Goal: Task Accomplishment & Management: Manage account settings

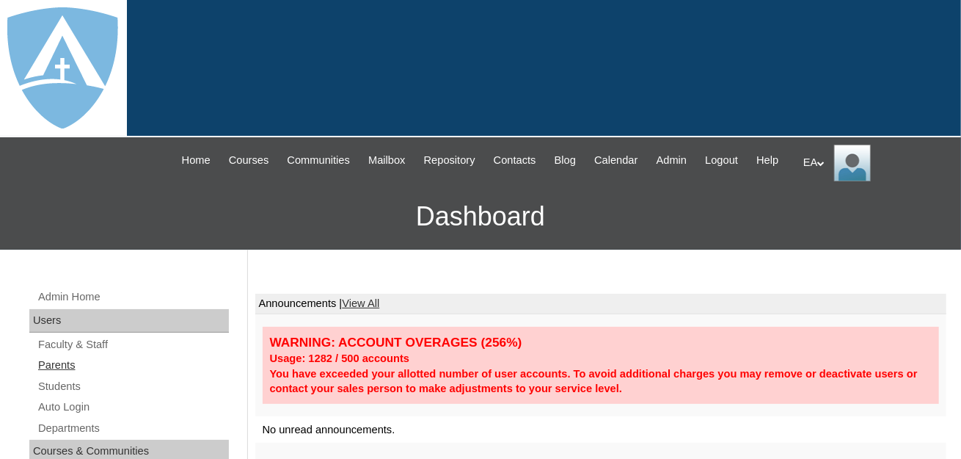
click at [58, 374] on link "Parents" at bounding box center [133, 365] width 192 height 18
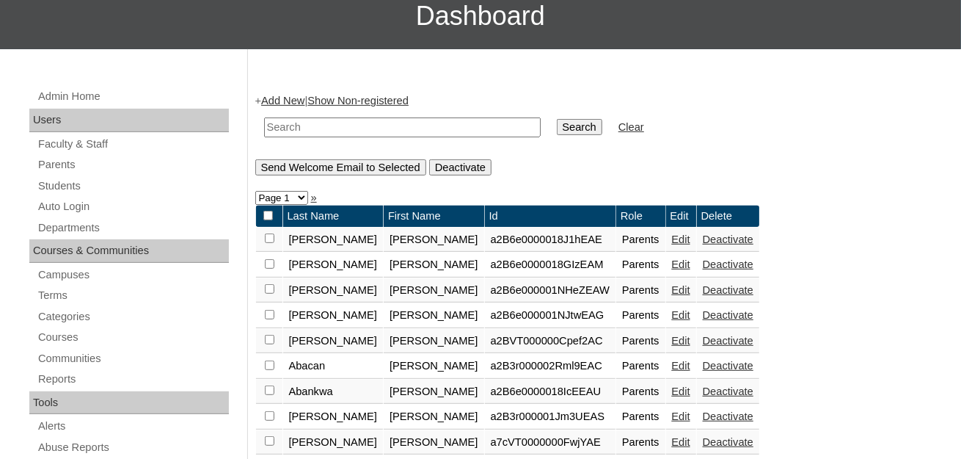
scroll to position [294, 0]
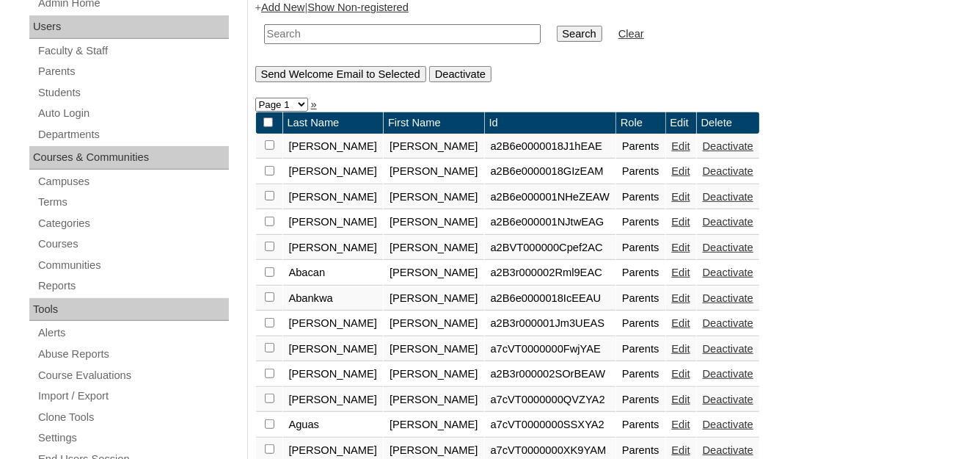
click at [337, 44] on input "text" at bounding box center [402, 34] width 277 height 20
type input "a_avanes@aol.com"
click at [557, 42] on input "Search" at bounding box center [579, 34] width 45 height 16
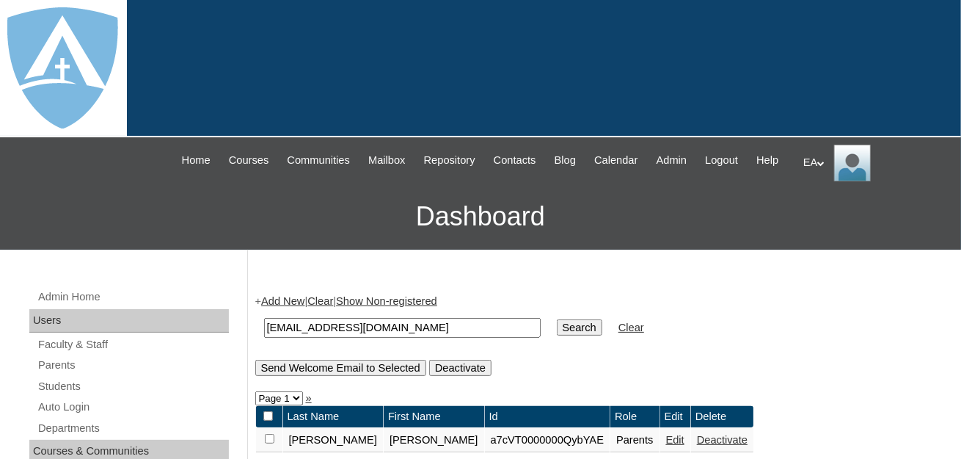
scroll to position [220, 0]
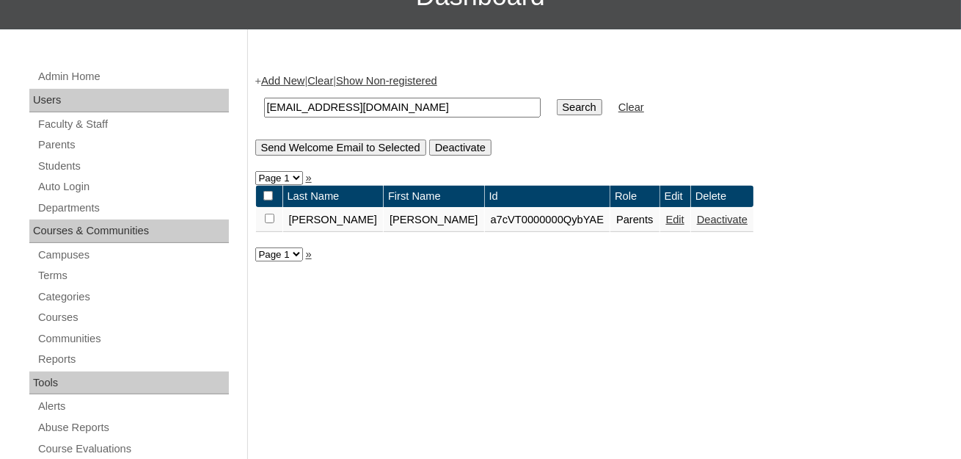
click at [666, 225] on link "Edit" at bounding box center [675, 220] width 18 height 12
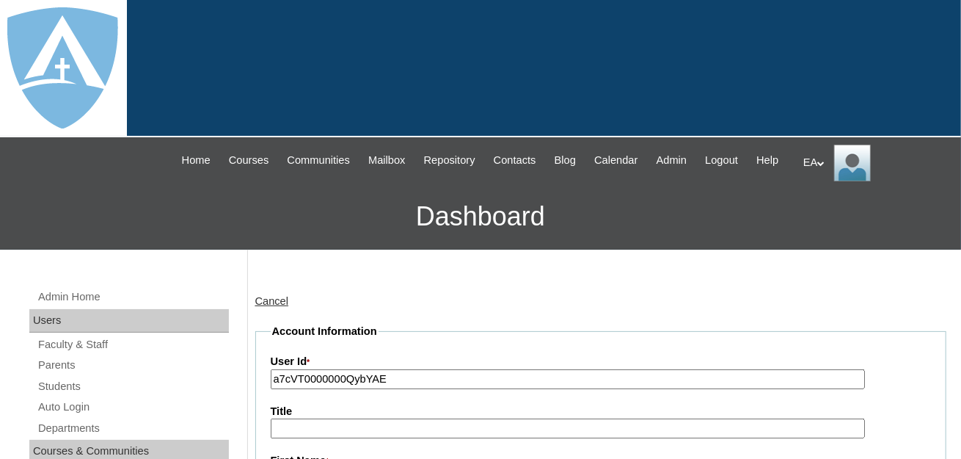
type input "primarystudentEA"
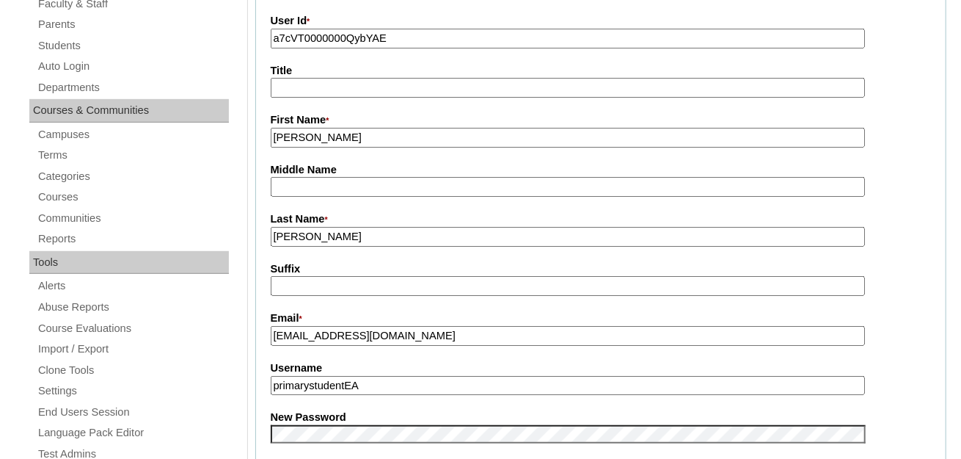
scroll to position [440, 0]
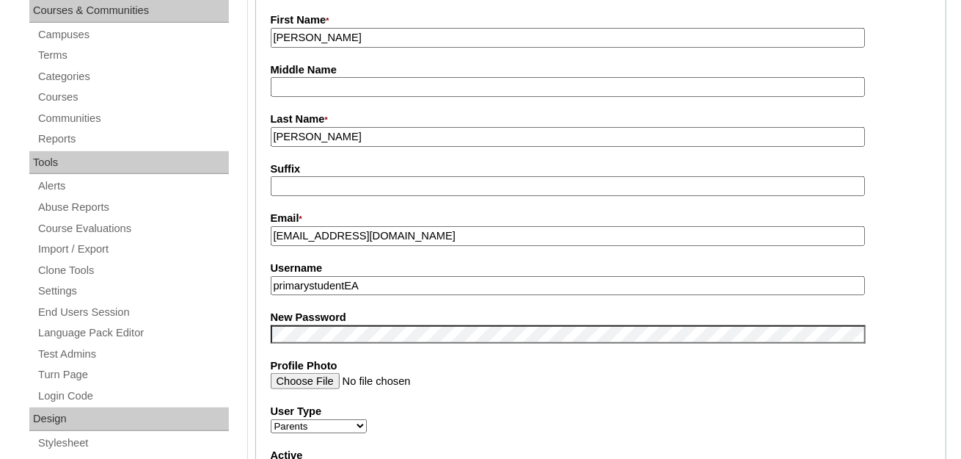
click at [396, 293] on input "primarystudentEA" at bounding box center [568, 286] width 594 height 20
drag, startPoint x: 382, startPoint y: 293, endPoint x: 272, endPoint y: 301, distance: 110.4
click at [272, 296] on input "primarystudentEA" at bounding box center [568, 286] width 594 height 20
paste input "https://secure.smore.com/n/rqjfm"
type input "https://secure.smore.com/n/rqjfm"
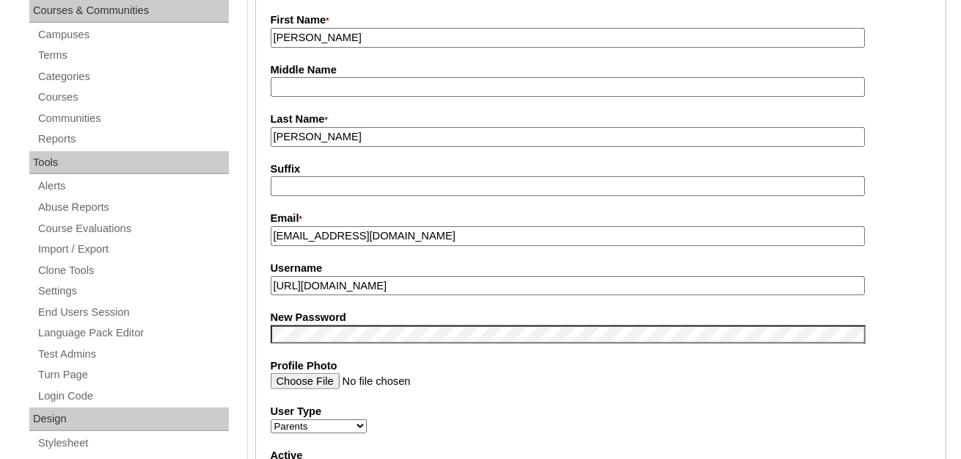
drag, startPoint x: 474, startPoint y: 302, endPoint x: 267, endPoint y: 316, distance: 207.3
click at [267, 316] on fieldset "Account Information User Id * a7cVT0000000QybYAE Title First Name * Adrineh Mid…" at bounding box center [601, 322] width 692 height 878
drag, startPoint x: 398, startPoint y: 247, endPoint x: 262, endPoint y: 246, distance: 135.8
click at [262, 246] on fieldset "Account Information User Id * a7cVT0000000QybYAE Title First Name * Adrineh Mid…" at bounding box center [601, 322] width 692 height 878
click at [319, 296] on input "Username" at bounding box center [568, 286] width 594 height 20
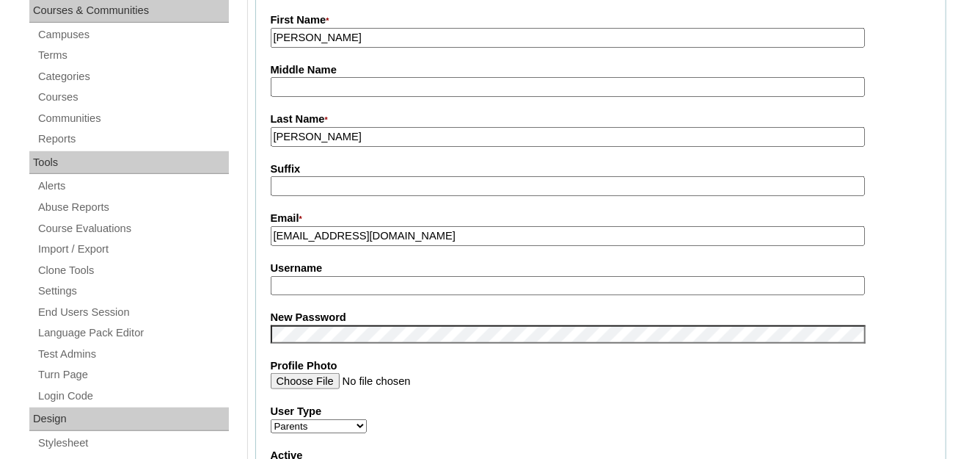
paste input "a_avanes@aol.com"
type input "a_avanes@aol.com"
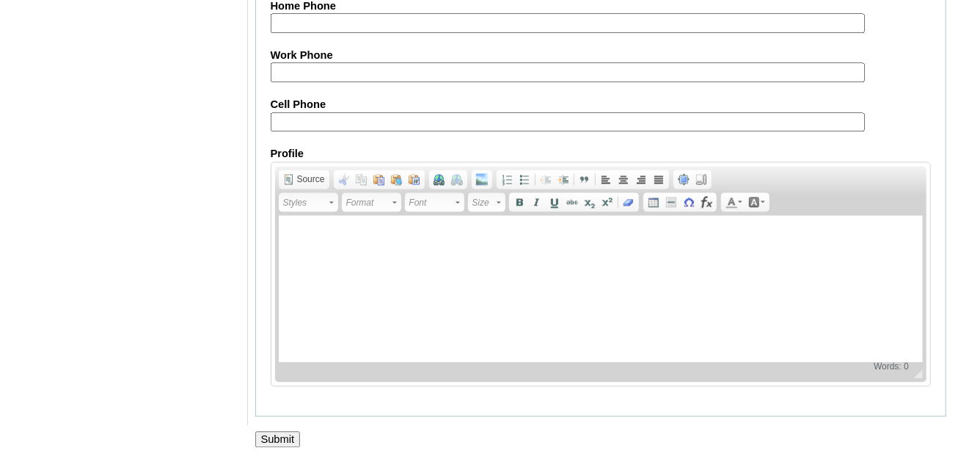
scroll to position [1543, 0]
click at [278, 434] on input "Submit" at bounding box center [277, 438] width 45 height 16
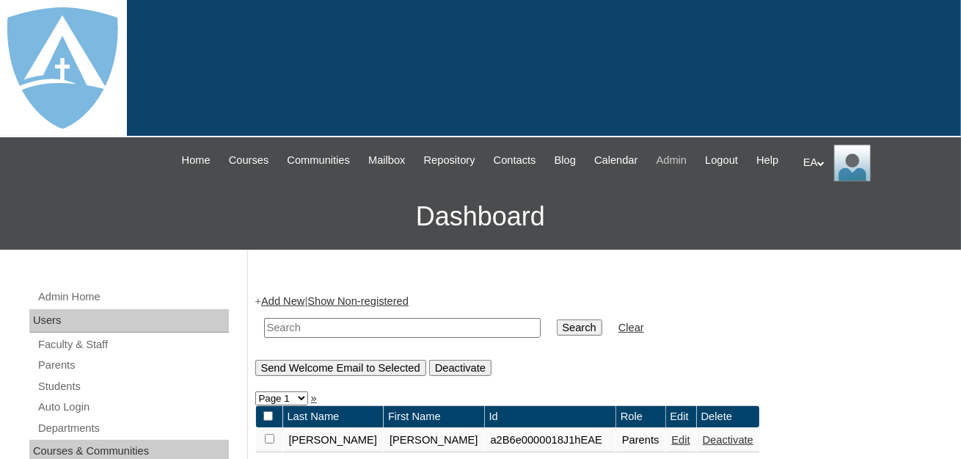
click at [688, 164] on span "Admin" at bounding box center [672, 160] width 31 height 17
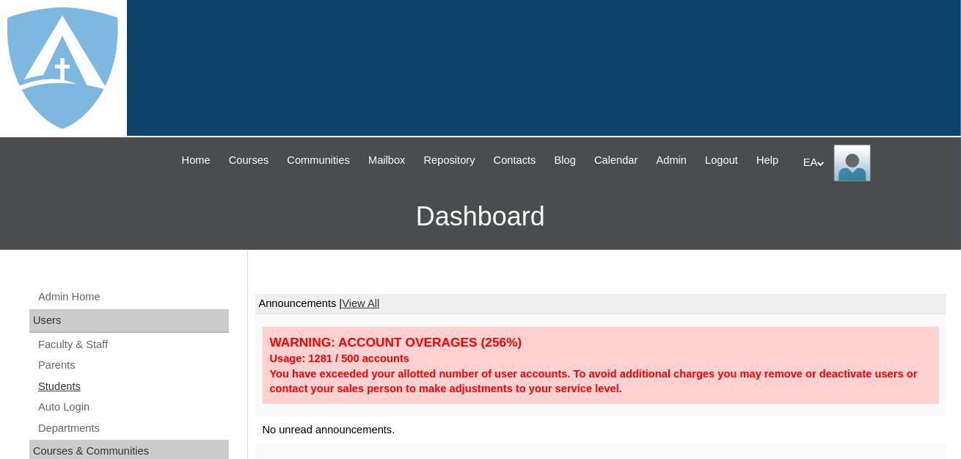
click at [62, 396] on link "Students" at bounding box center [133, 386] width 192 height 18
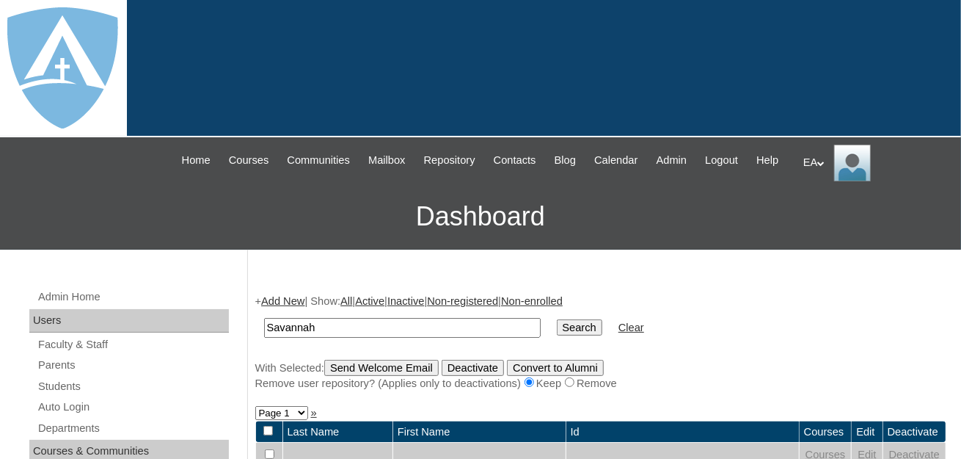
type input "Savannah"
click at [557, 335] on input "Search" at bounding box center [579, 327] width 45 height 16
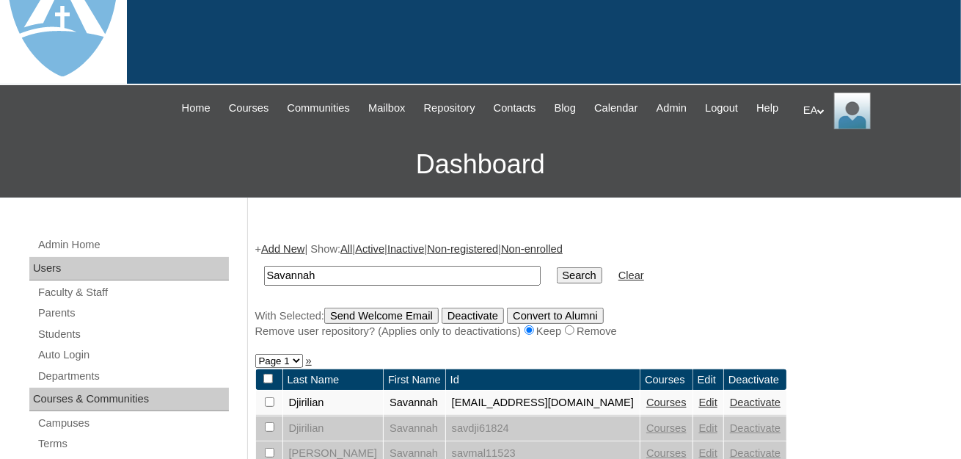
scroll to position [220, 0]
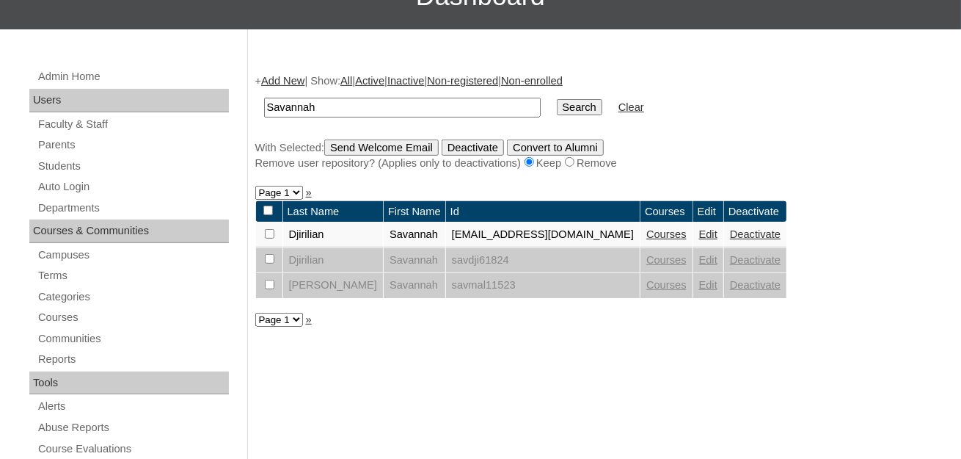
click at [717, 240] on link "Edit" at bounding box center [708, 234] width 18 height 12
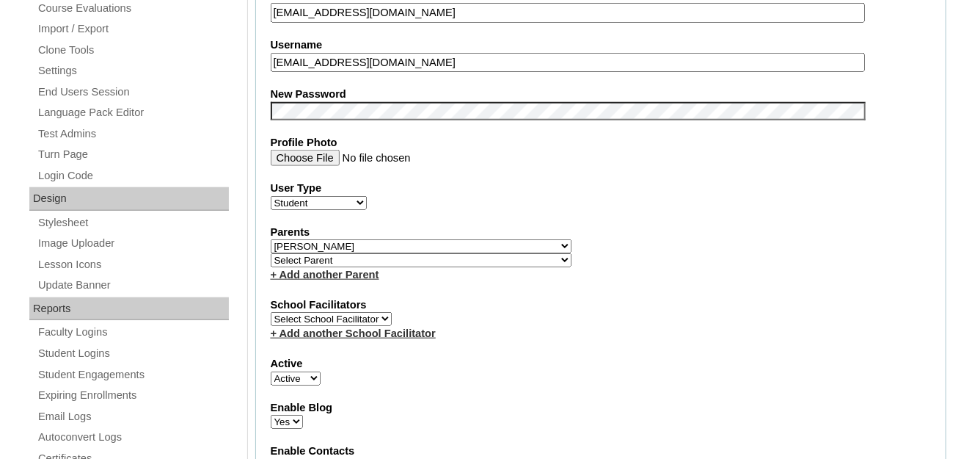
scroll to position [366, 0]
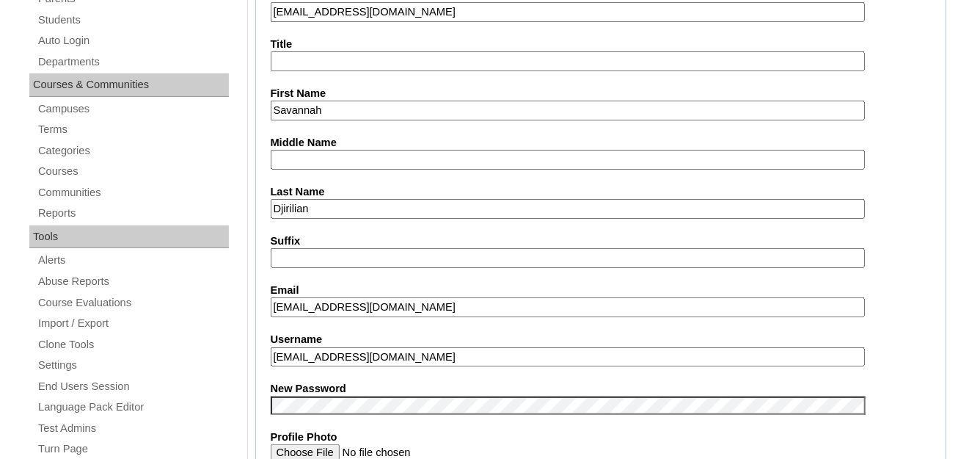
drag, startPoint x: 500, startPoint y: 363, endPoint x: 269, endPoint y: 370, distance: 231.2
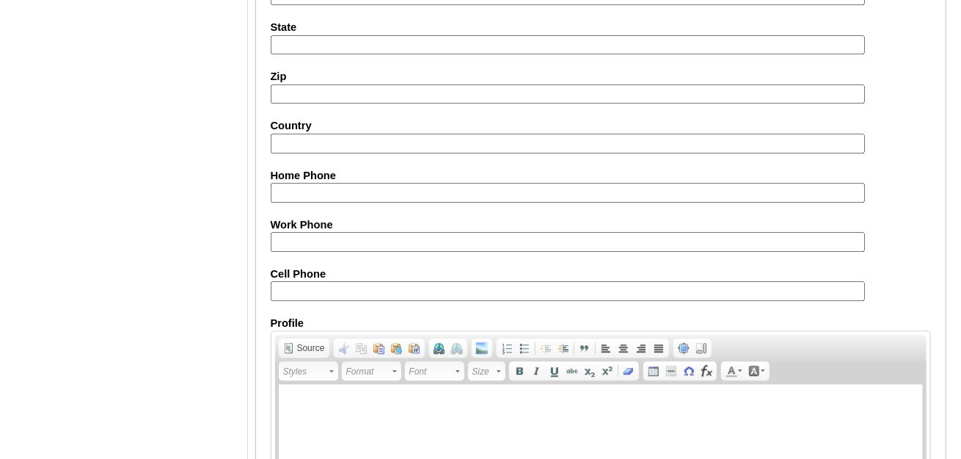
scroll to position [1844, 0]
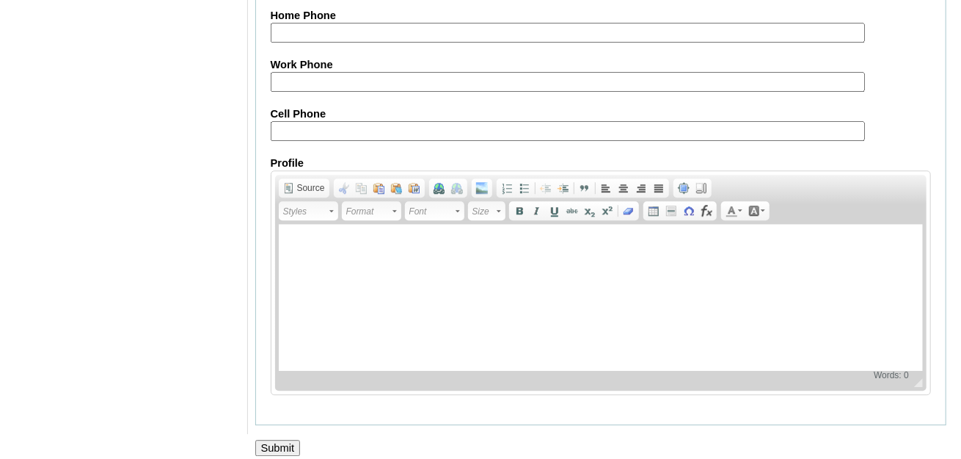
click at [295, 440] on input "Submit" at bounding box center [277, 448] width 45 height 16
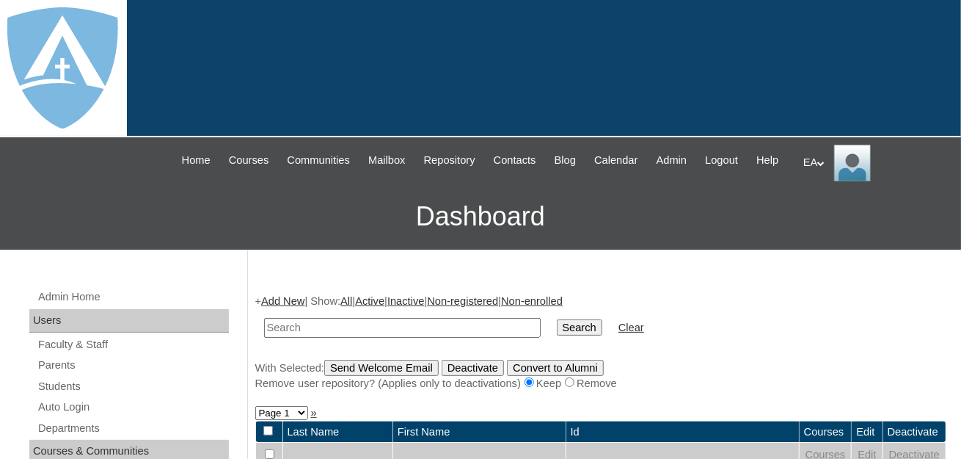
click at [820, 155] on div "EA My Profile My Settings Logout" at bounding box center [874, 163] width 143 height 37
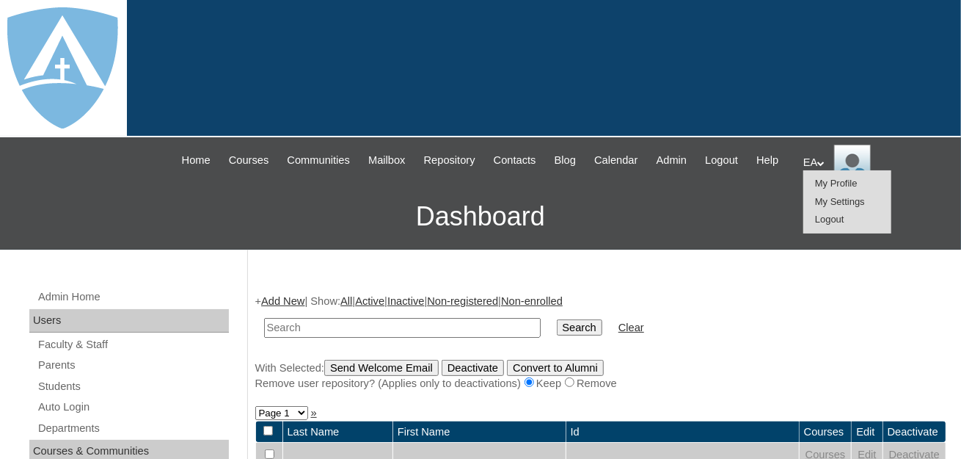
click at [820, 221] on span "Logout" at bounding box center [829, 219] width 29 height 11
